Goal: Task Accomplishment & Management: Use online tool/utility

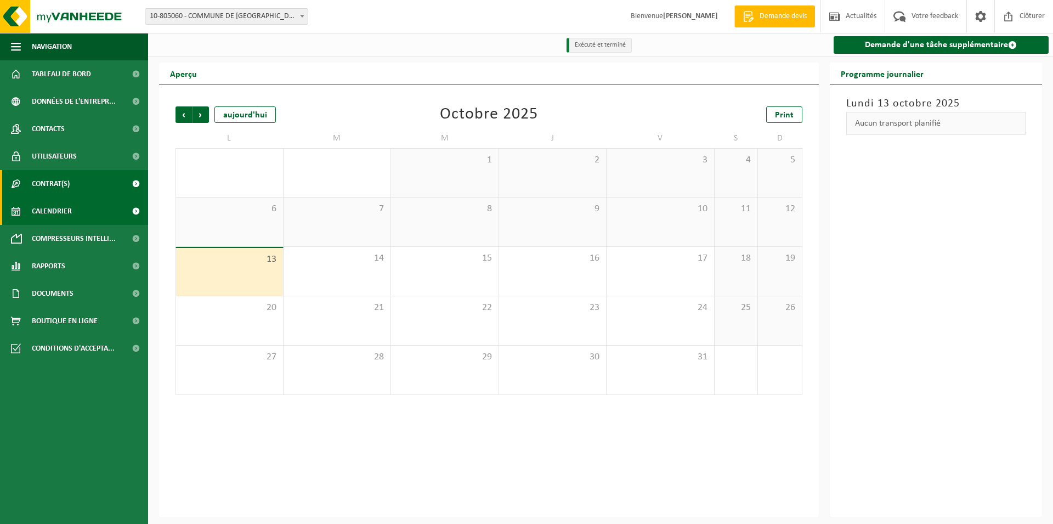
click at [62, 192] on span "Contrat(s)" at bounding box center [51, 183] width 38 height 27
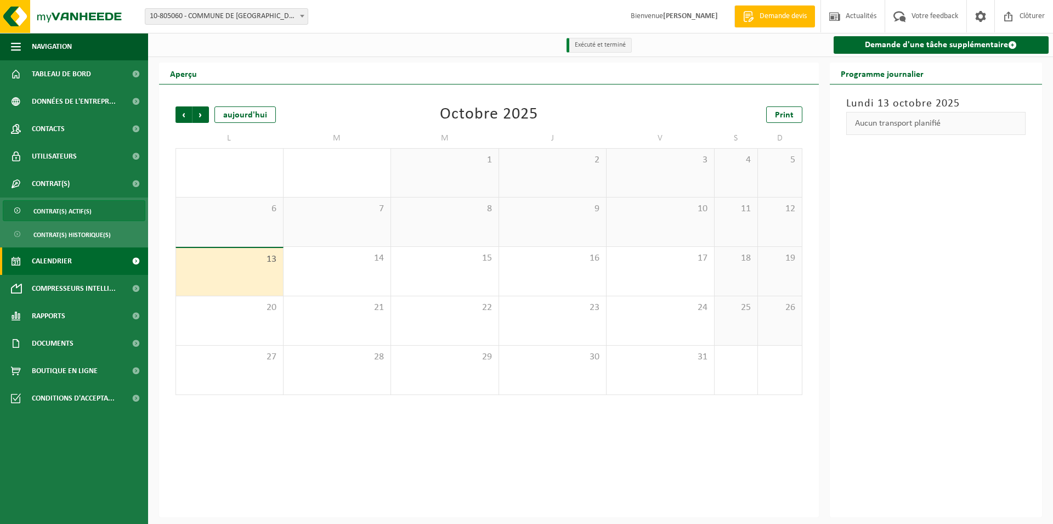
click at [84, 218] on span "Contrat(s) actif(s)" at bounding box center [62, 211] width 58 height 21
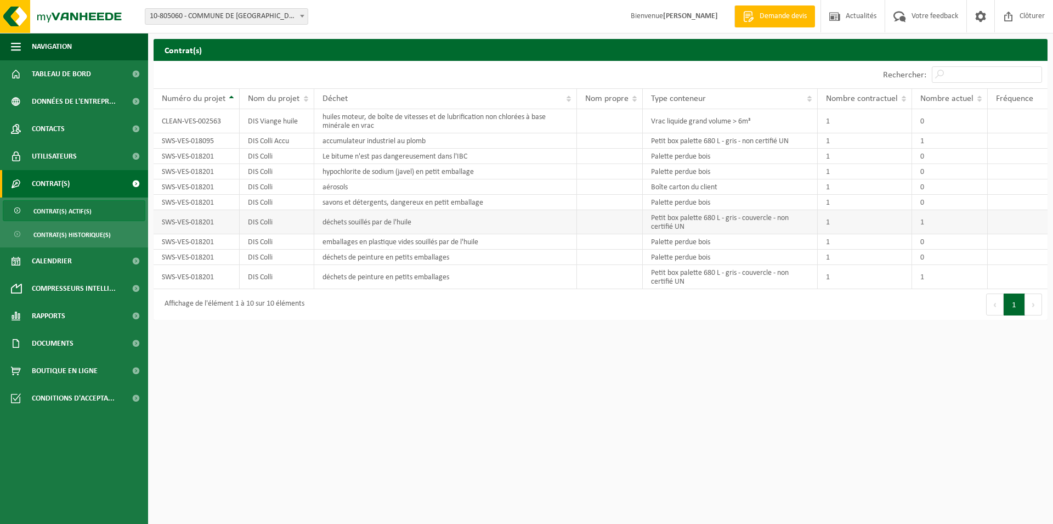
click at [359, 226] on td "déchets souillés par de l'huile" at bounding box center [445, 222] width 263 height 24
click at [202, 226] on td "SWS-VES-018201" at bounding box center [197, 222] width 86 height 24
click at [81, 17] on img at bounding box center [66, 16] width 132 height 33
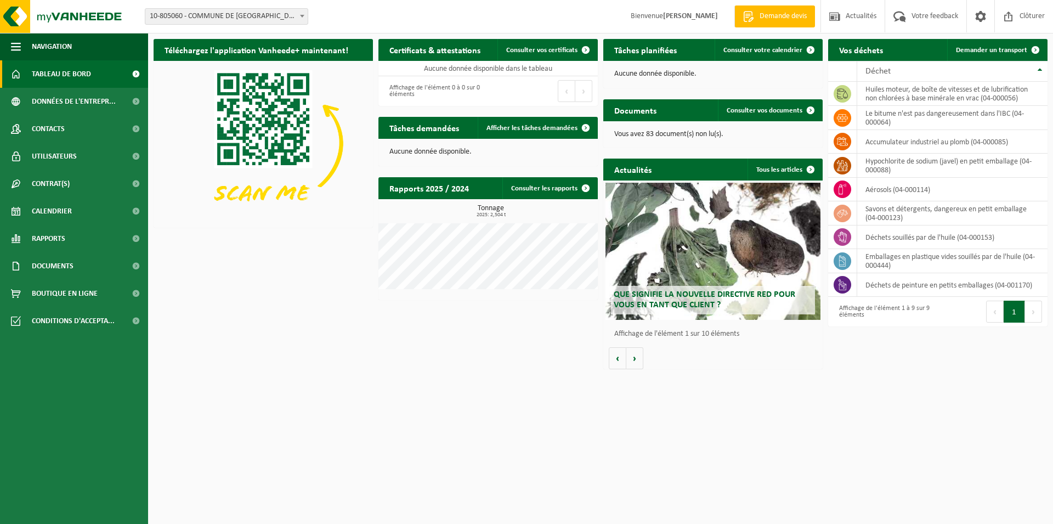
click at [774, 23] on link "Demande devis" at bounding box center [774, 16] width 81 height 22
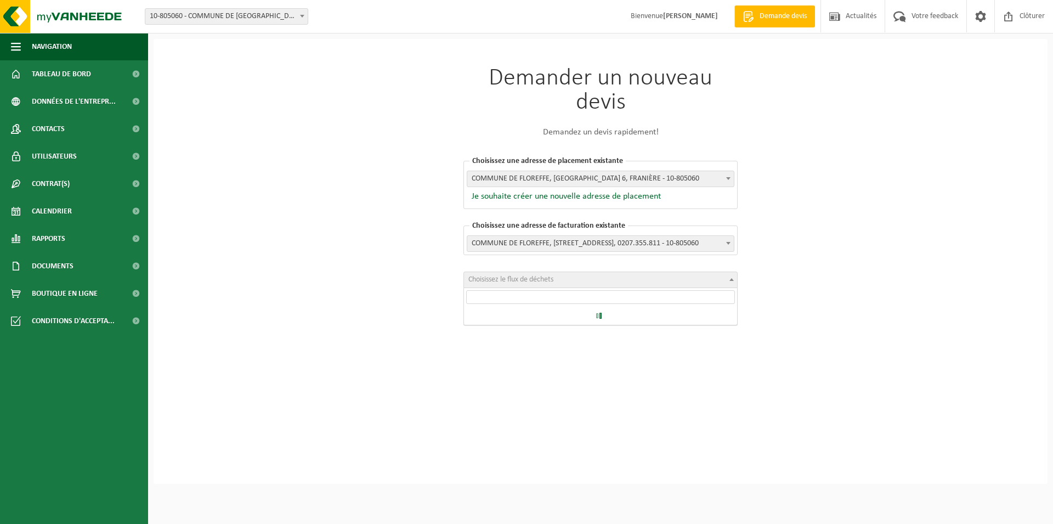
click at [654, 282] on span "Choisissez le flux de déchets" at bounding box center [600, 279] width 273 height 15
